Goal: Task Accomplishment & Management: Use online tool/utility

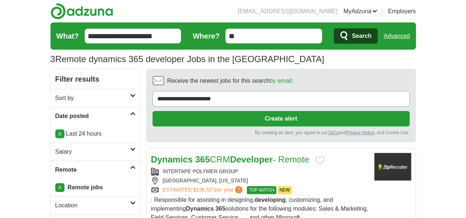
click at [371, 36] on span "Search" at bounding box center [362, 36] width 20 height 15
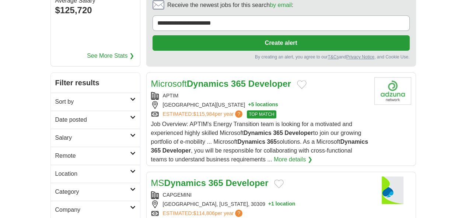
scroll to position [86, 0]
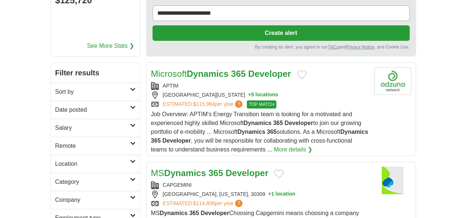
click at [55, 106] on h2 "Date posted" at bounding box center [92, 110] width 75 height 9
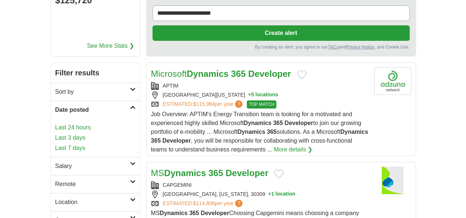
click at [55, 123] on link "Last 24 hours" at bounding box center [95, 127] width 80 height 9
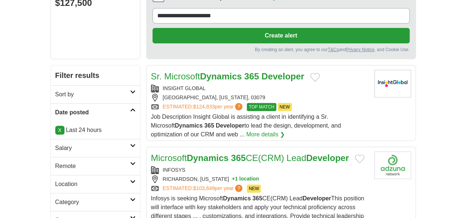
scroll to position [86, 0]
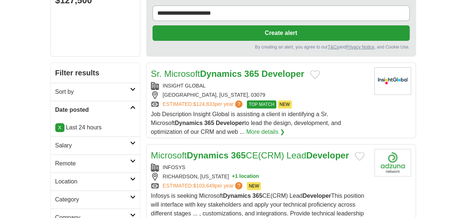
click at [55, 159] on h2 "Remote" at bounding box center [92, 163] width 75 height 9
click at [55, 178] on link "Remote jobs" at bounding box center [71, 181] width 33 height 6
